Goal: Task Accomplishment & Management: Complete application form

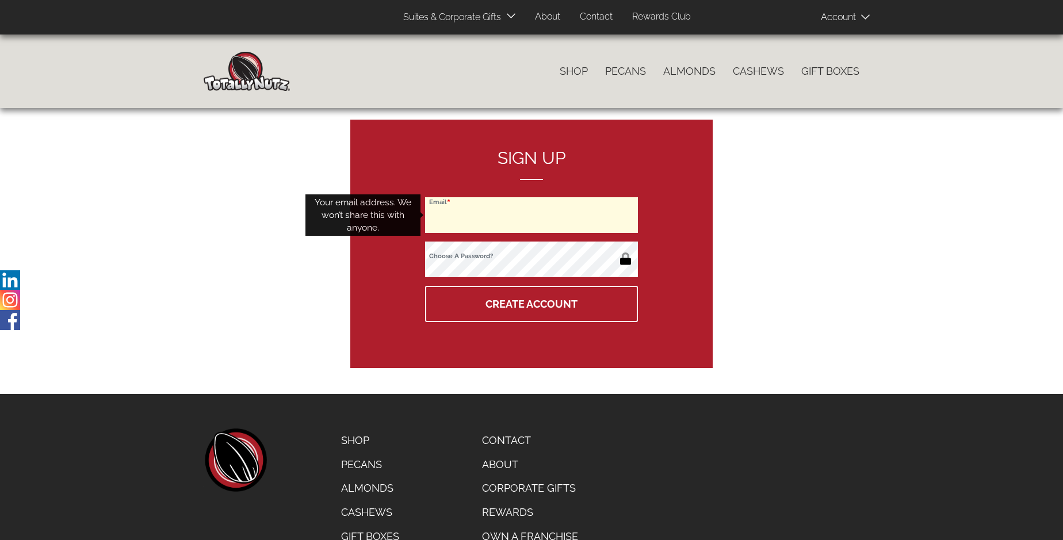
click at [532, 215] on input "Email" at bounding box center [531, 215] width 213 height 36
type input "[EMAIL_ADDRESS][DOMAIN_NAME]"
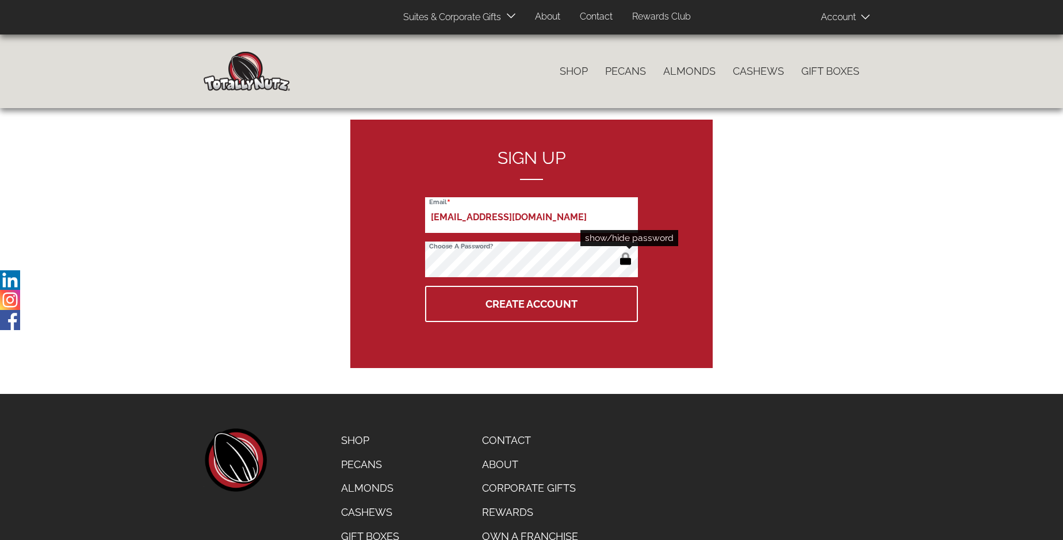
click at [625, 260] on button "button" at bounding box center [625, 260] width 19 height 18
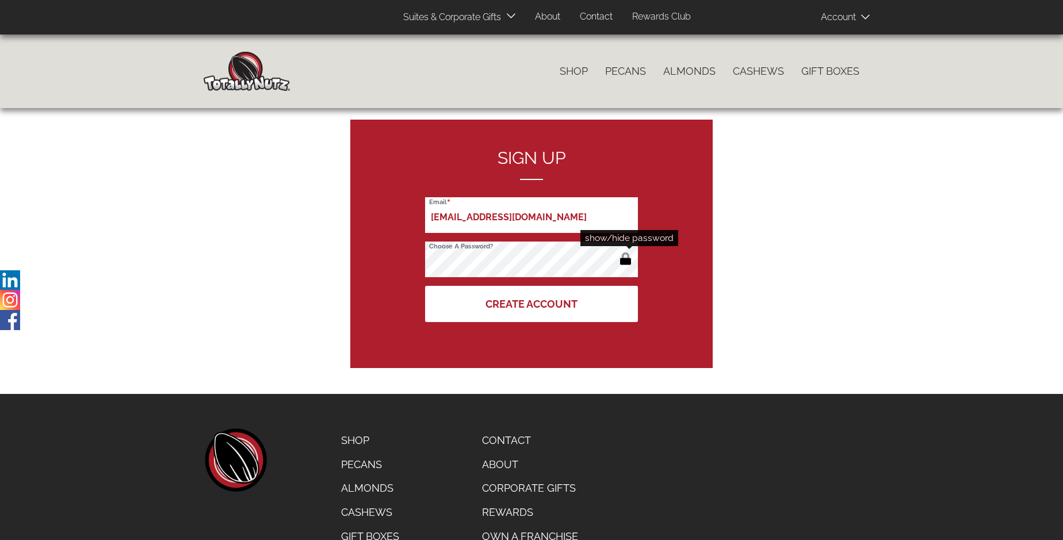
click at [532, 304] on button "Create Account" at bounding box center [531, 304] width 213 height 36
